Goal: Task Accomplishment & Management: Use online tool/utility

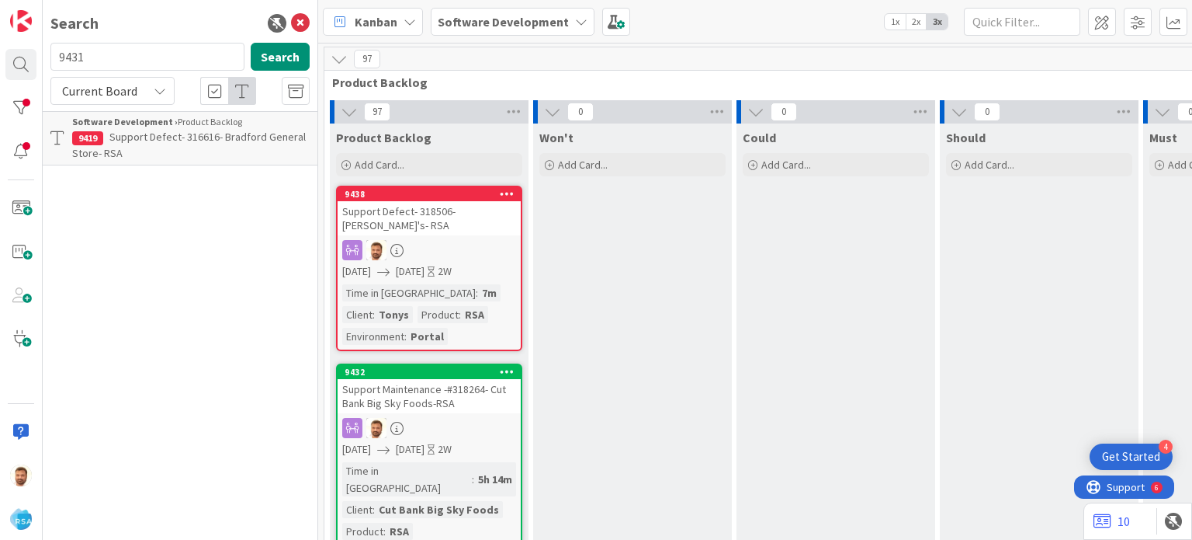
scroll to position [19, 1637]
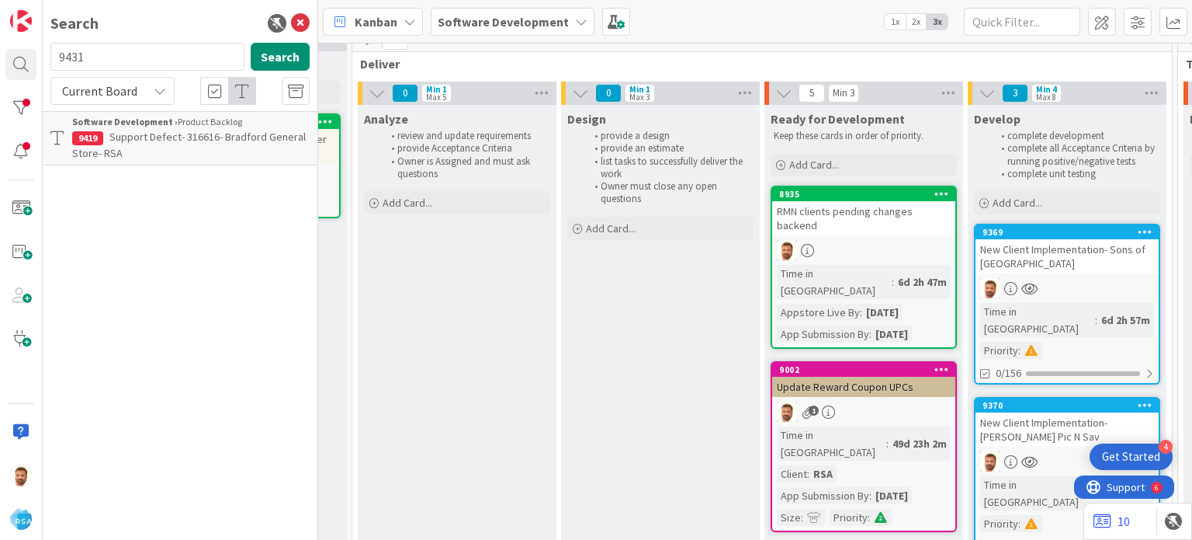
type input "9431"
click at [130, 158] on span "Support Defect- 318233- [PERSON_NAME] Supermarket- [GEOGRAPHIC_DATA]" at bounding box center [186, 145] width 228 height 30
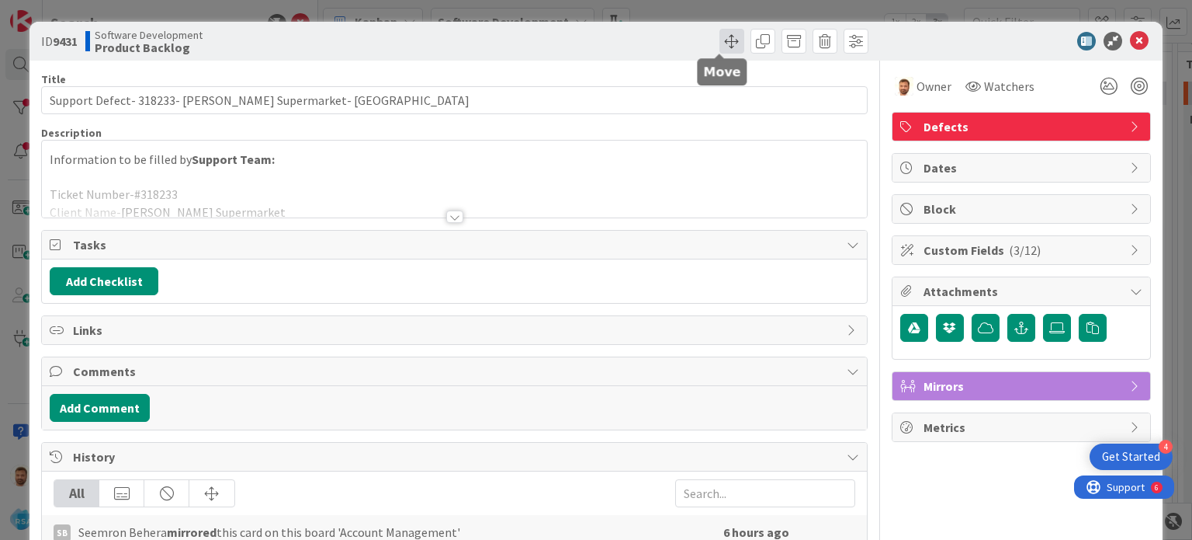
click at [724, 40] on span at bounding box center [732, 41] width 25 height 25
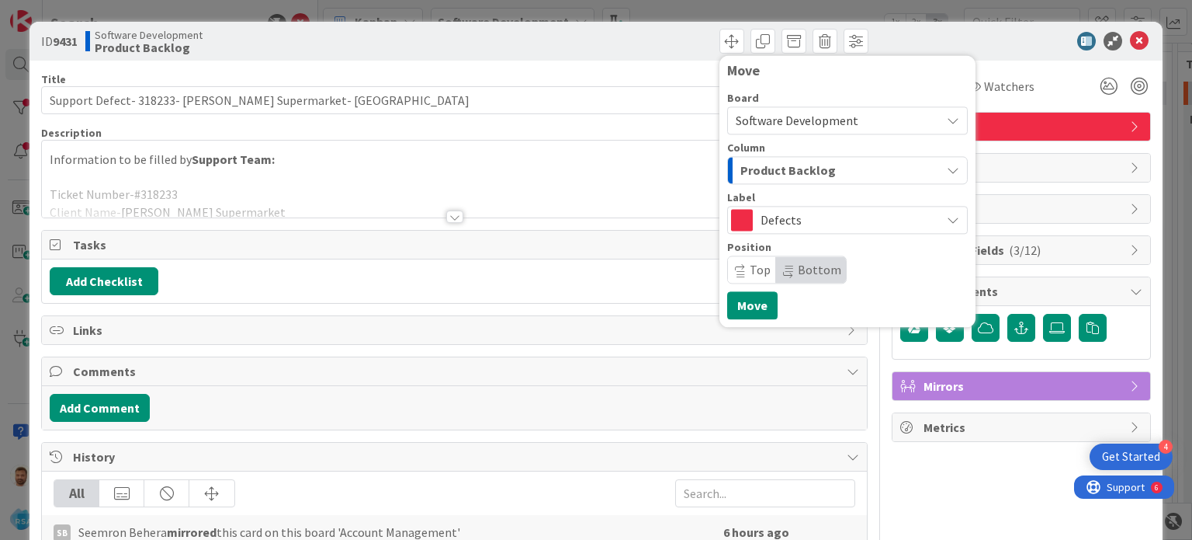
click at [745, 170] on span "Product Backlog" at bounding box center [788, 170] width 95 height 20
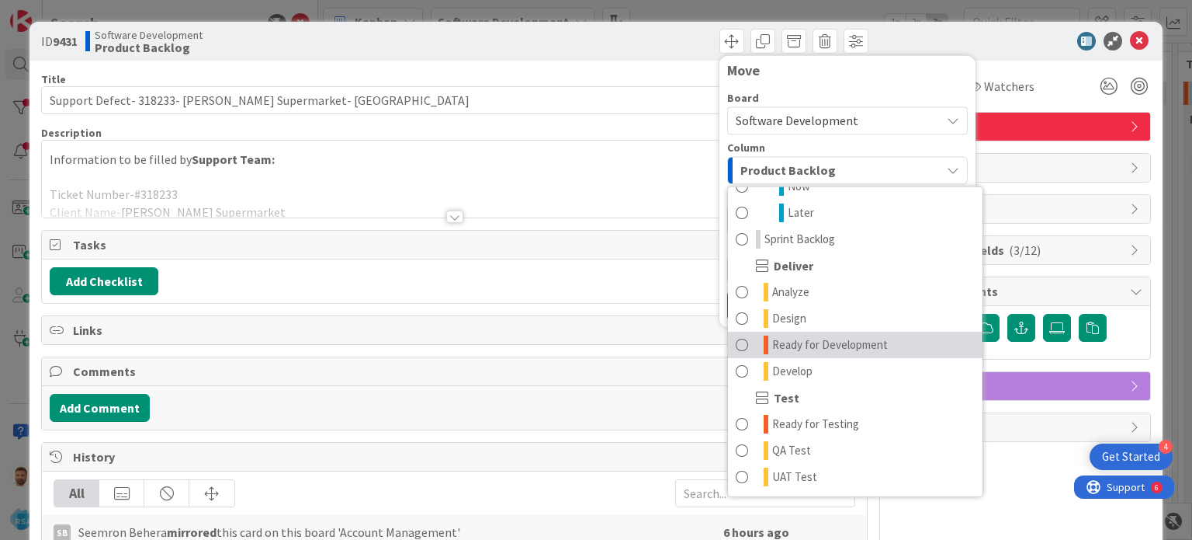
scroll to position [258, 0]
click at [738, 345] on link "Ready for Development" at bounding box center [855, 345] width 255 height 26
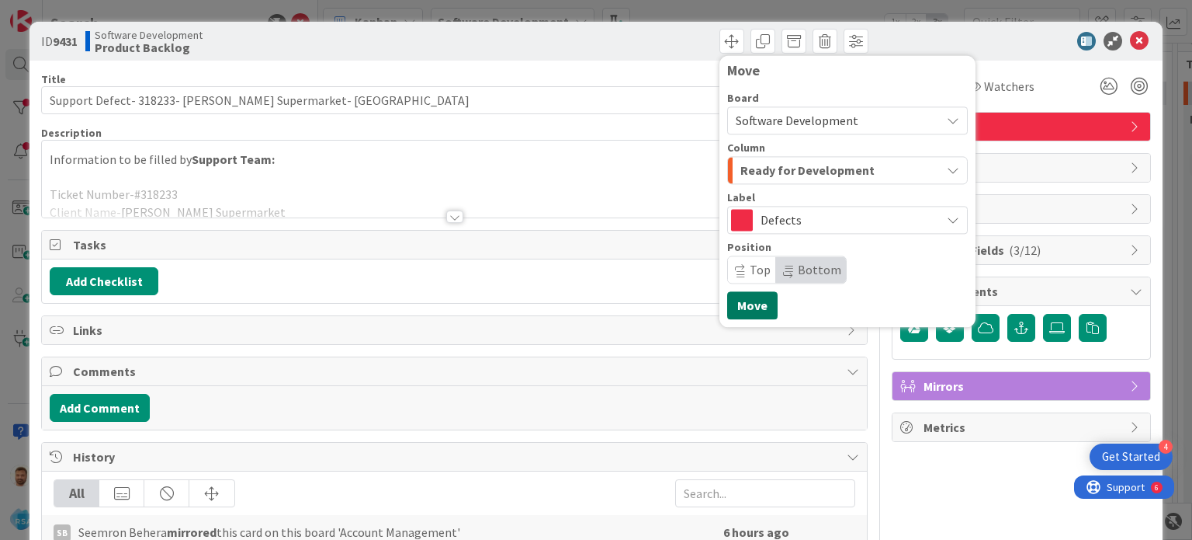
click at [731, 303] on button "Move" at bounding box center [752, 305] width 50 height 28
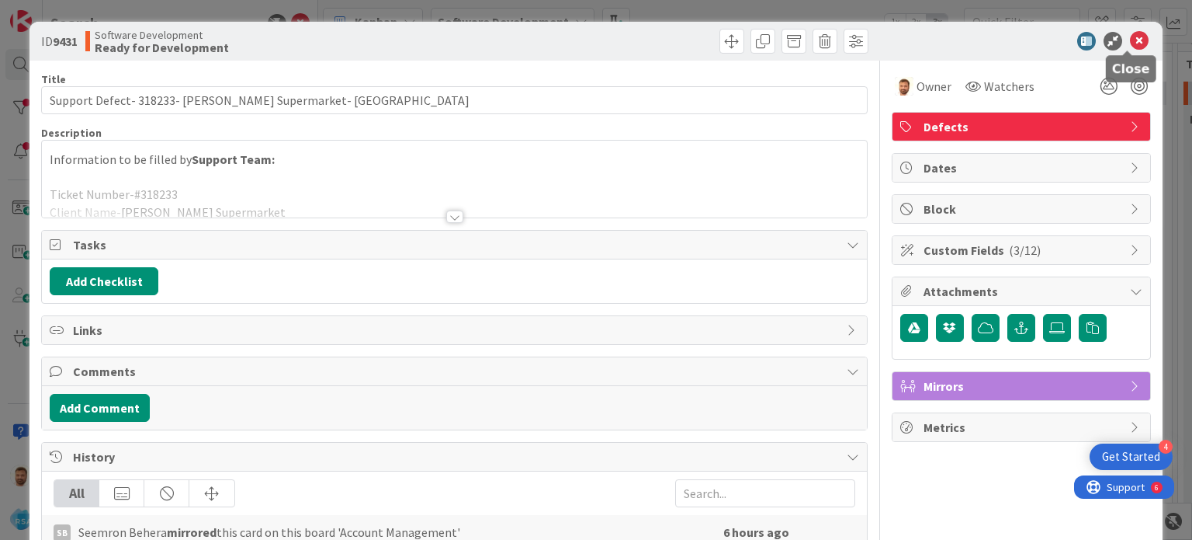
click at [1130, 39] on icon at bounding box center [1139, 41] width 19 height 19
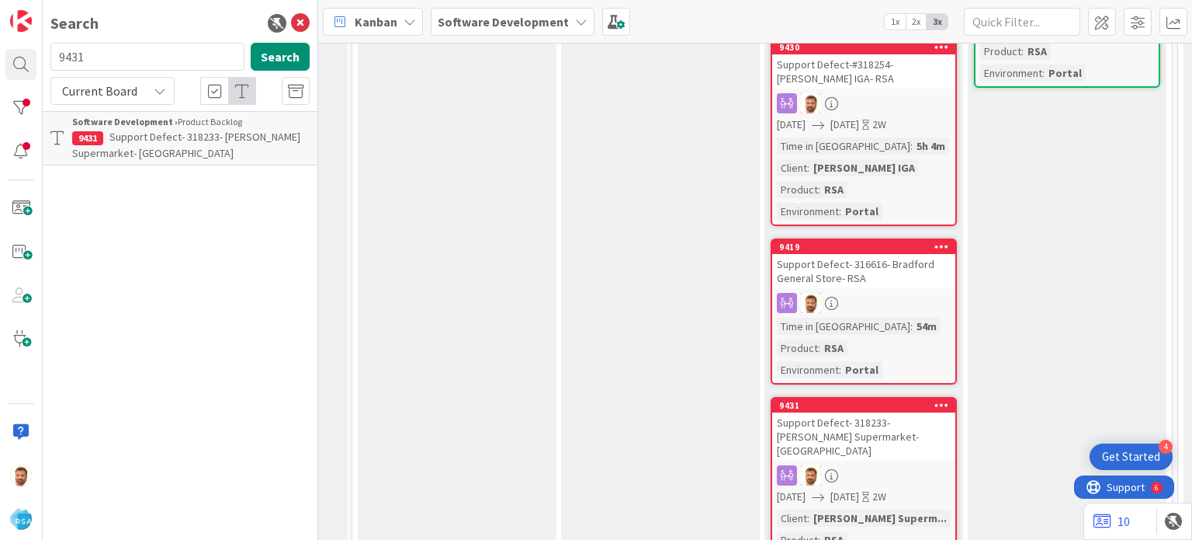
scroll to position [705, 1637]
click at [850, 412] on div "Support Defect- 318233- [PERSON_NAME] Supermarket- [GEOGRAPHIC_DATA]" at bounding box center [863, 436] width 183 height 48
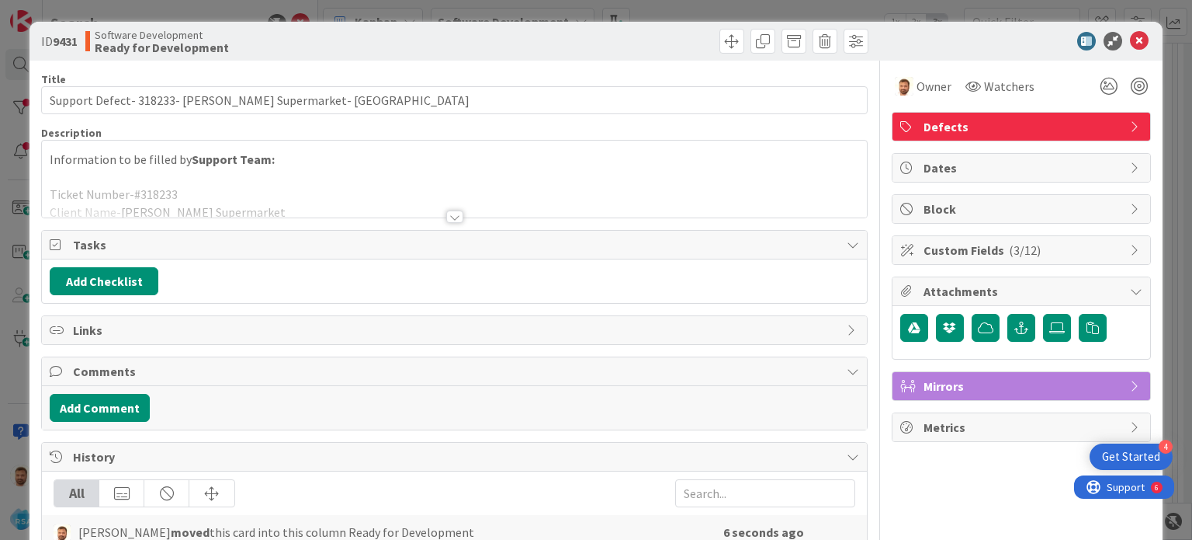
click at [100, 408] on button "Add Comment" at bounding box center [100, 408] width 100 height 28
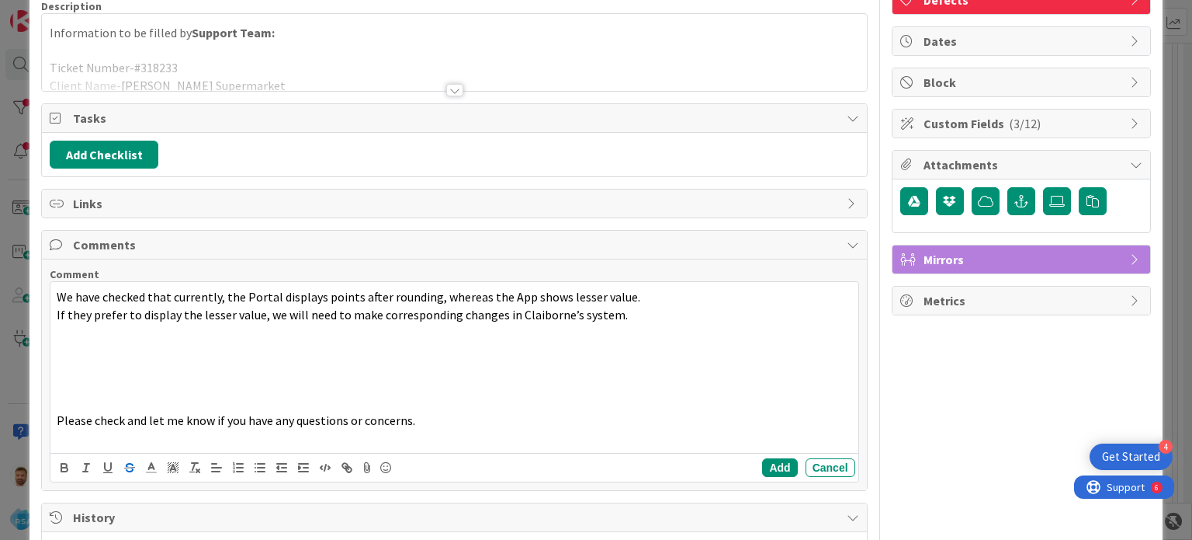
scroll to position [127, 0]
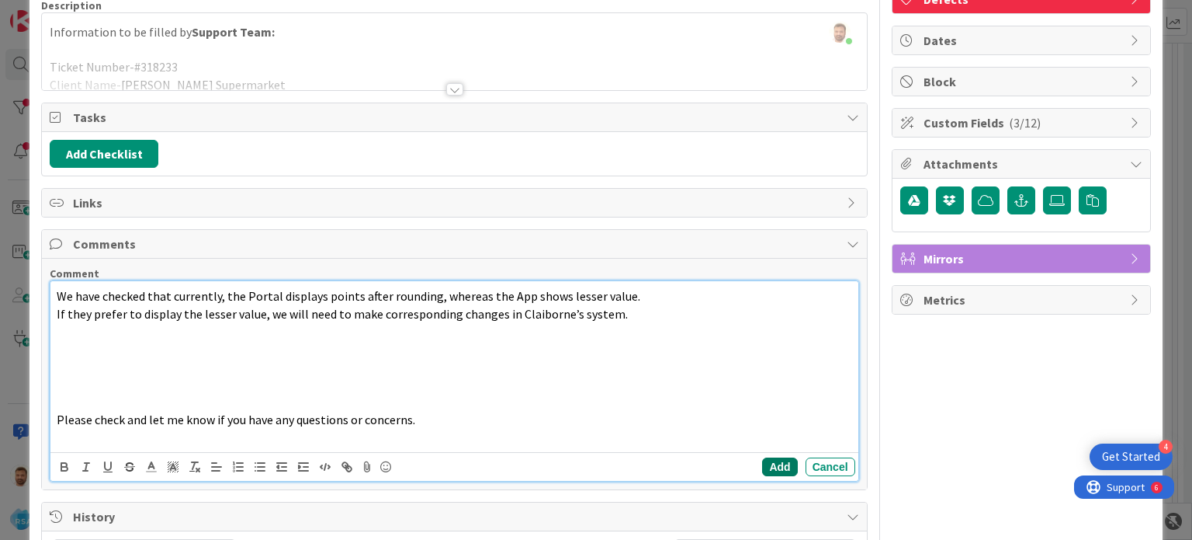
click at [774, 467] on button "Add" at bounding box center [779, 466] width 35 height 19
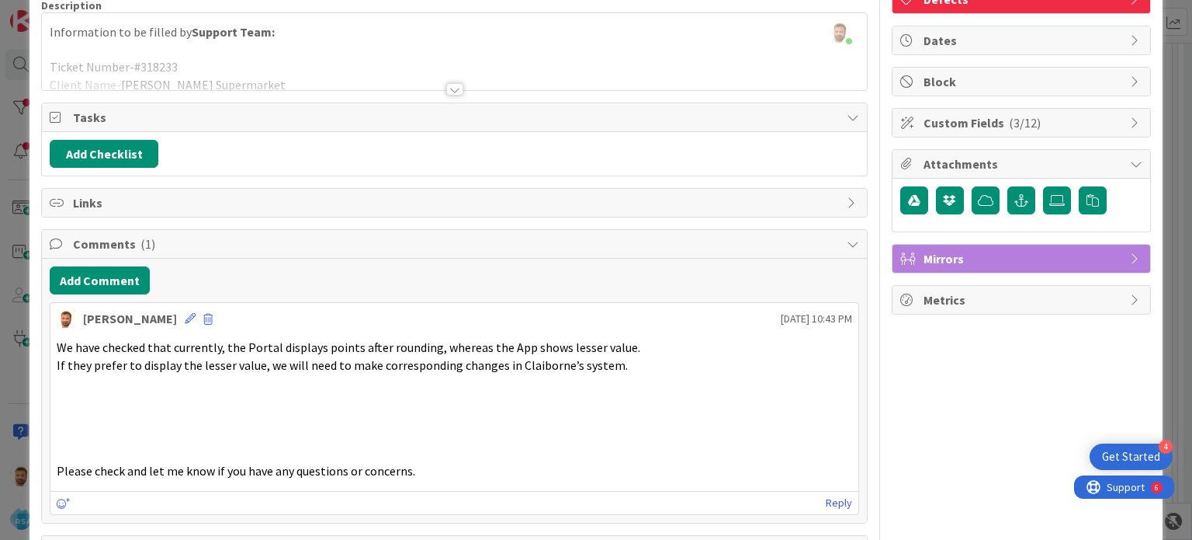
scroll to position [0, 0]
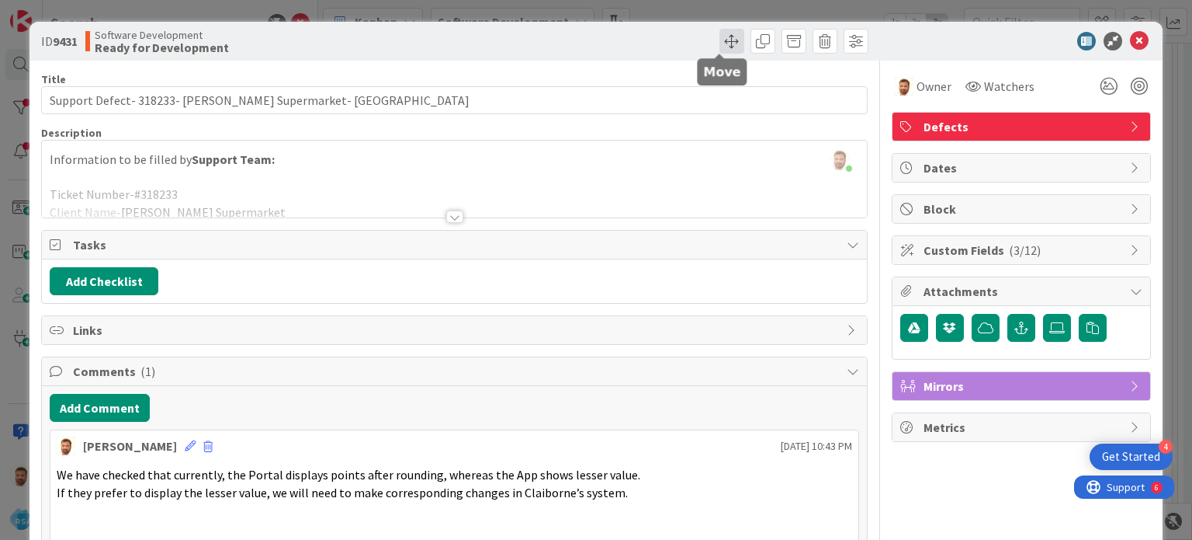
click at [720, 50] on span at bounding box center [732, 41] width 25 height 25
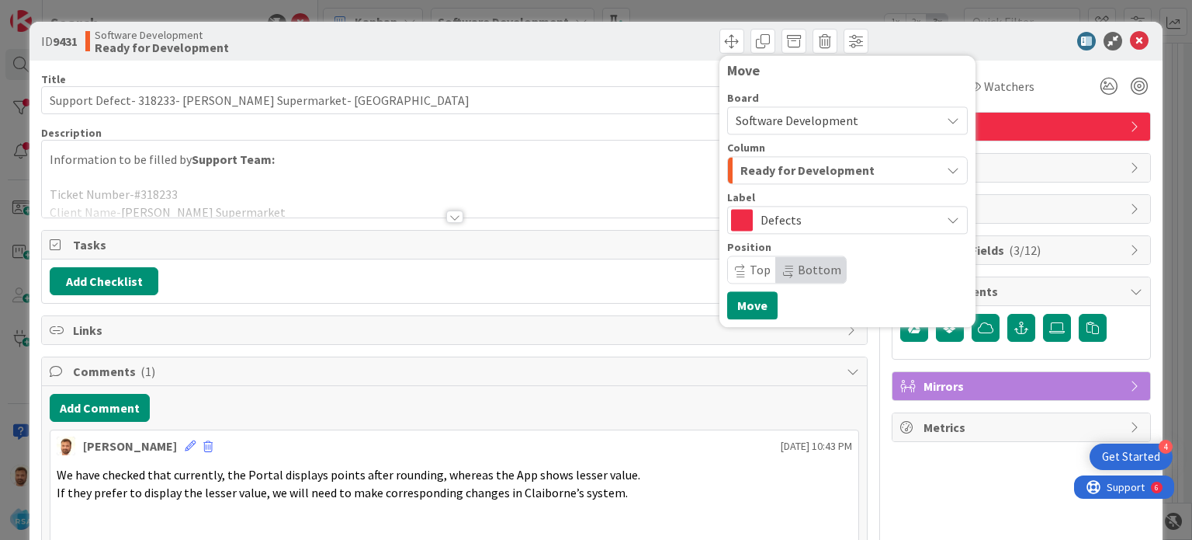
click at [758, 169] on span "Ready for Development" at bounding box center [808, 170] width 134 height 20
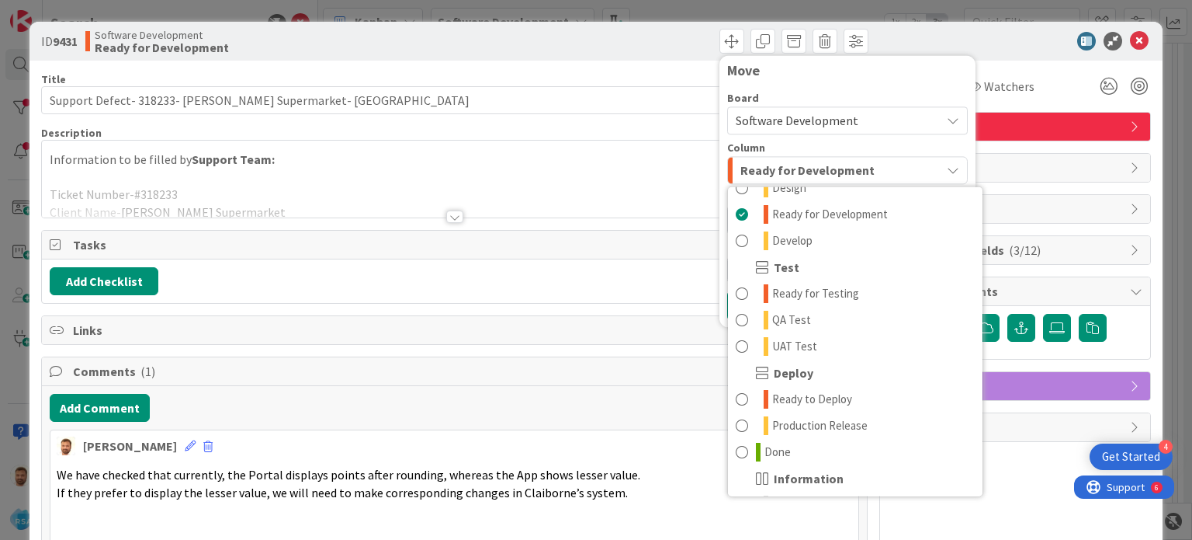
scroll to position [391, 0]
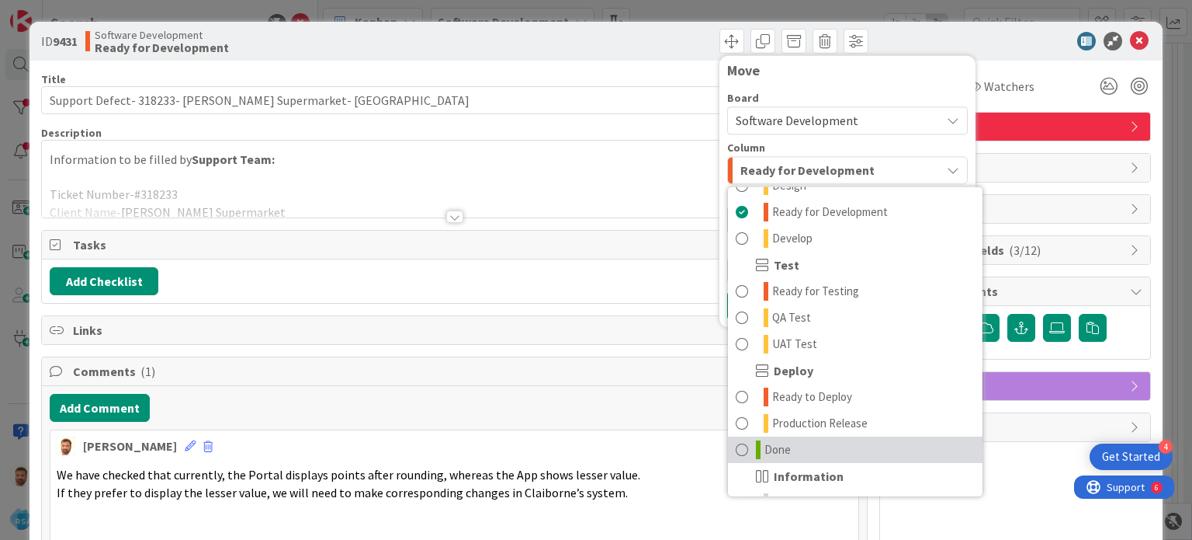
click at [736, 450] on span at bounding box center [742, 449] width 12 height 19
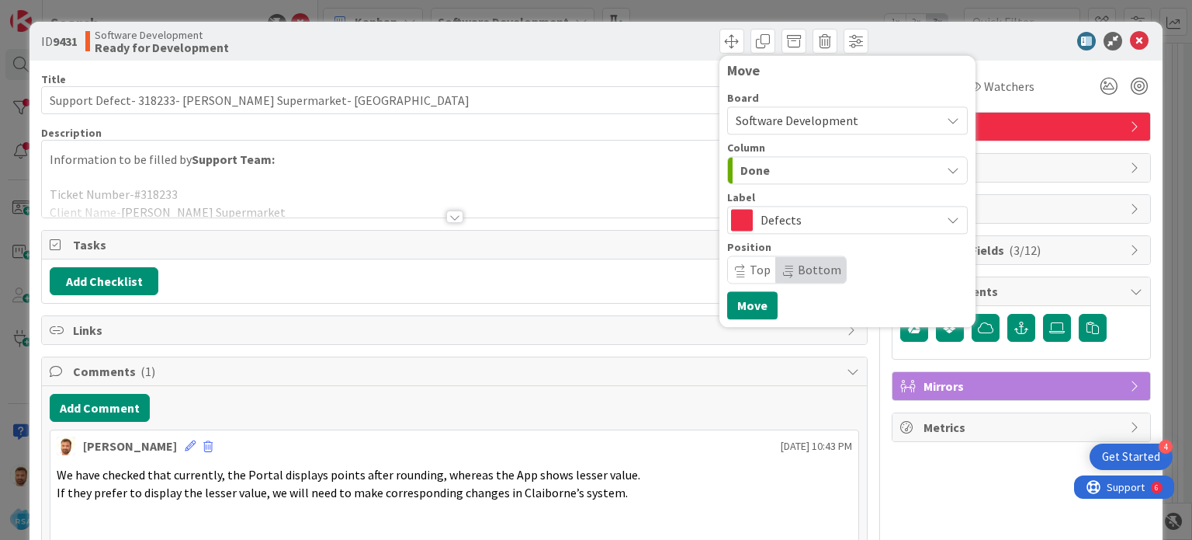
click at [739, 327] on span "Links" at bounding box center [455, 330] width 765 height 19
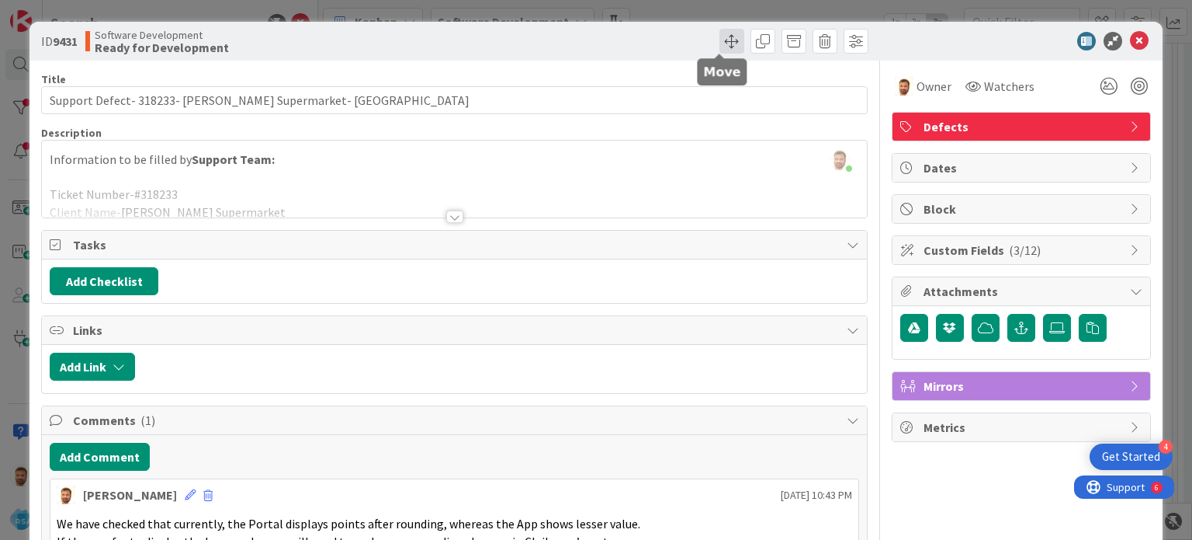
click at [722, 43] on span at bounding box center [732, 41] width 25 height 25
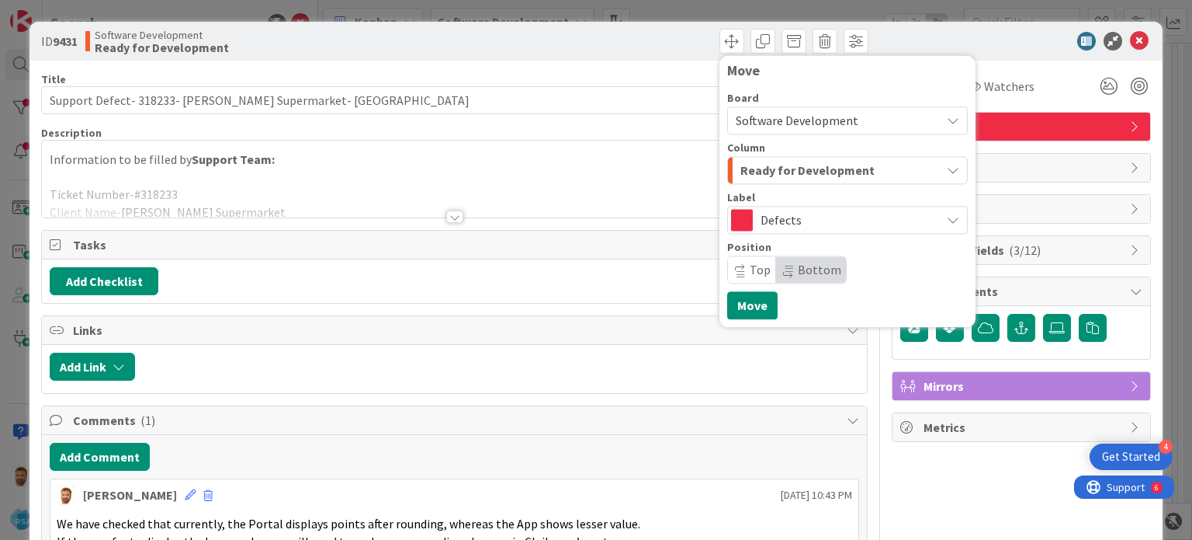
click at [761, 167] on span "Ready for Development" at bounding box center [808, 170] width 134 height 20
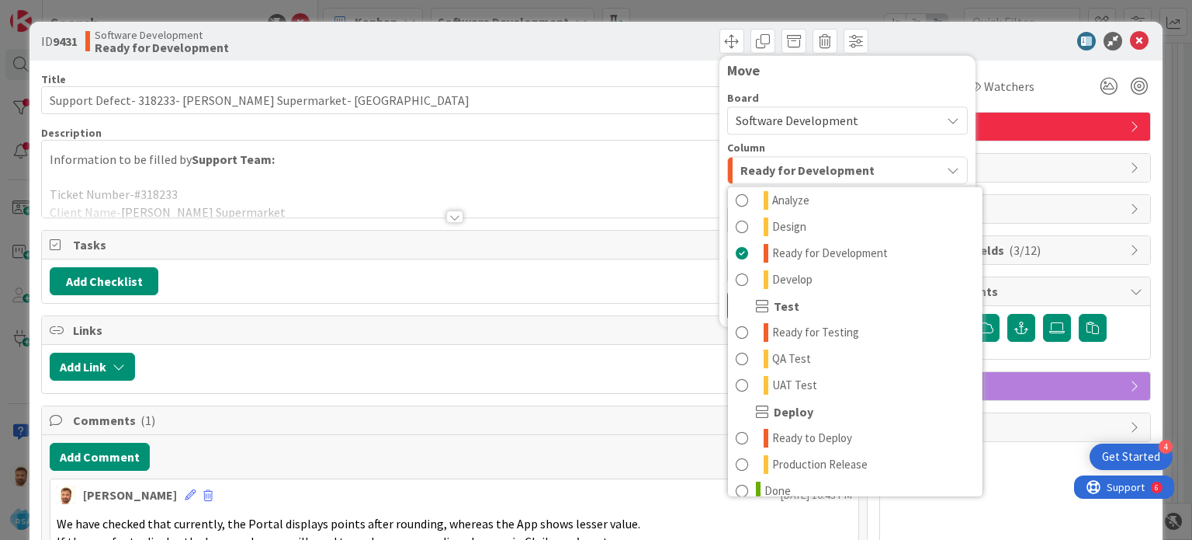
scroll to position [442, 0]
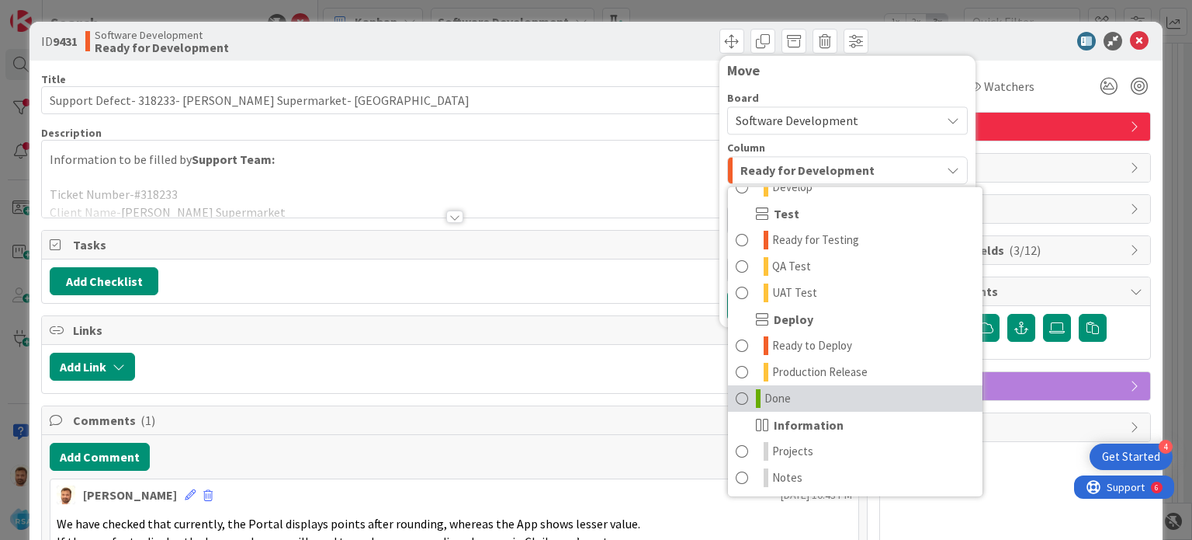
click at [736, 394] on span at bounding box center [742, 398] width 12 height 19
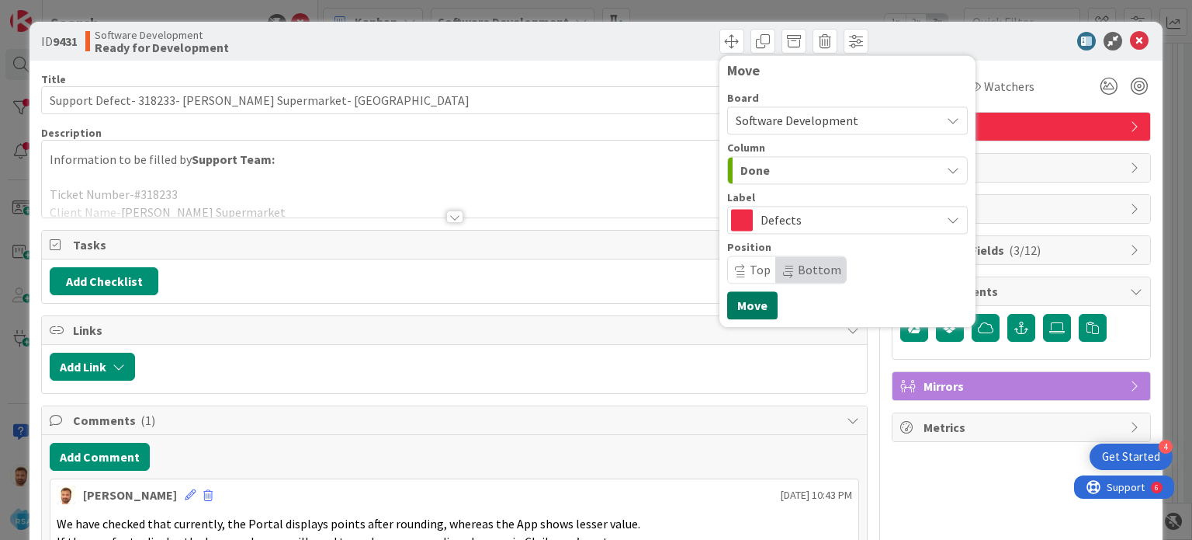
click at [727, 313] on button "Move" at bounding box center [752, 305] width 50 height 28
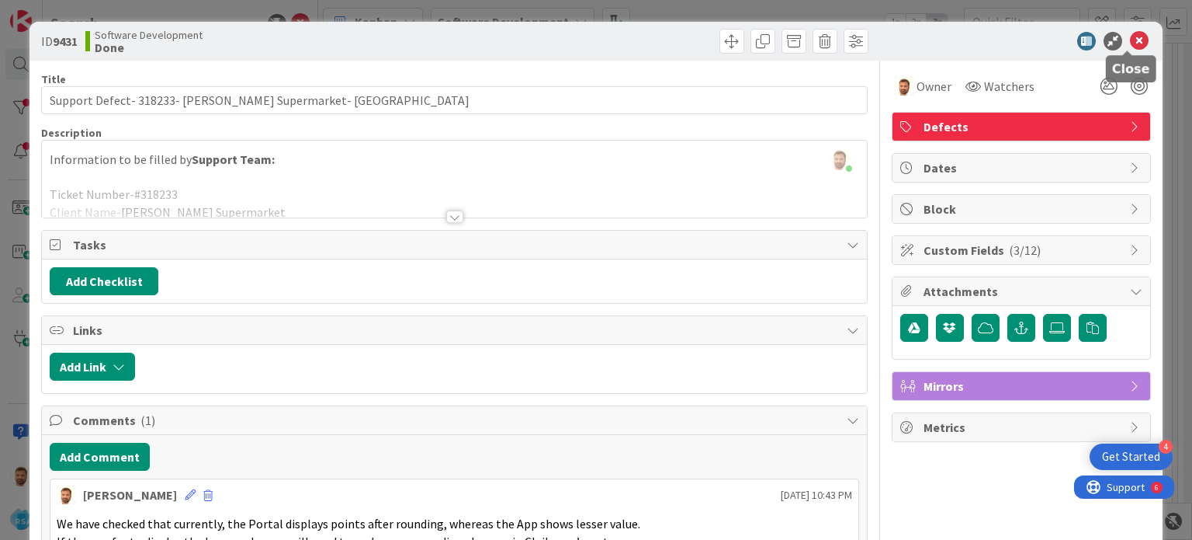
click at [1130, 43] on icon at bounding box center [1139, 41] width 19 height 19
